Goal: Information Seeking & Learning: Learn about a topic

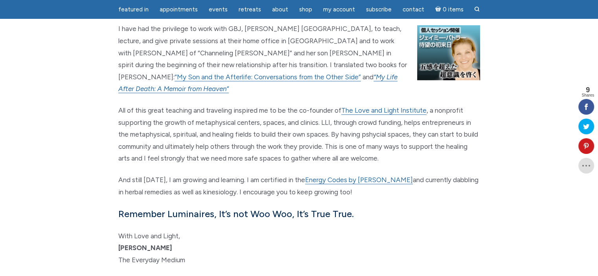
scroll to position [1022, 0]
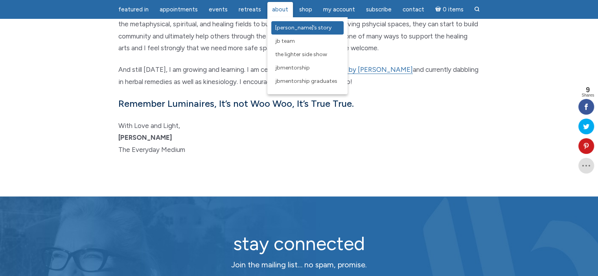
click at [284, 32] on link "[PERSON_NAME]’s Story" at bounding box center [307, 27] width 72 height 13
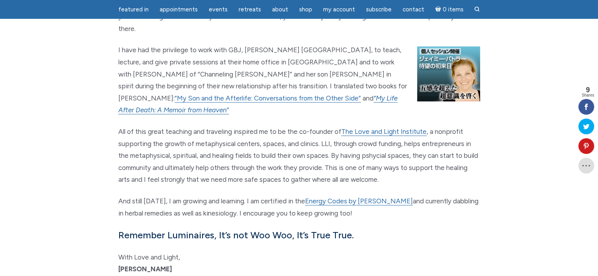
scroll to position [786, 0]
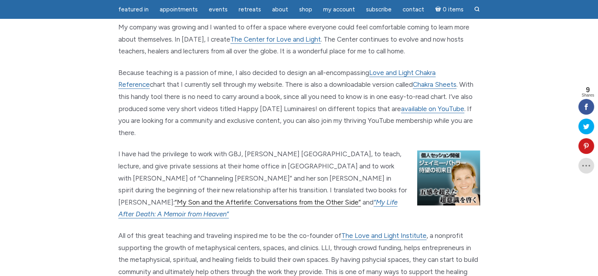
click at [274, 199] on link "“My Son and the Afterlife: Conversations from the Other Side”" at bounding box center [268, 203] width 186 height 8
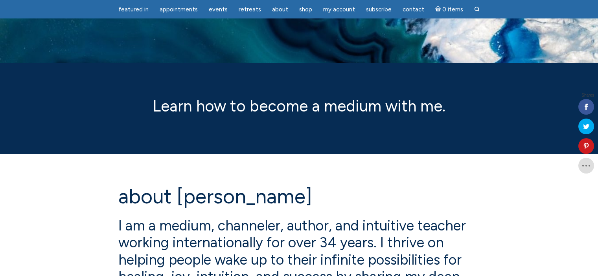
scroll to position [786, 0]
